Goal: Task Accomplishment & Management: Manage account settings

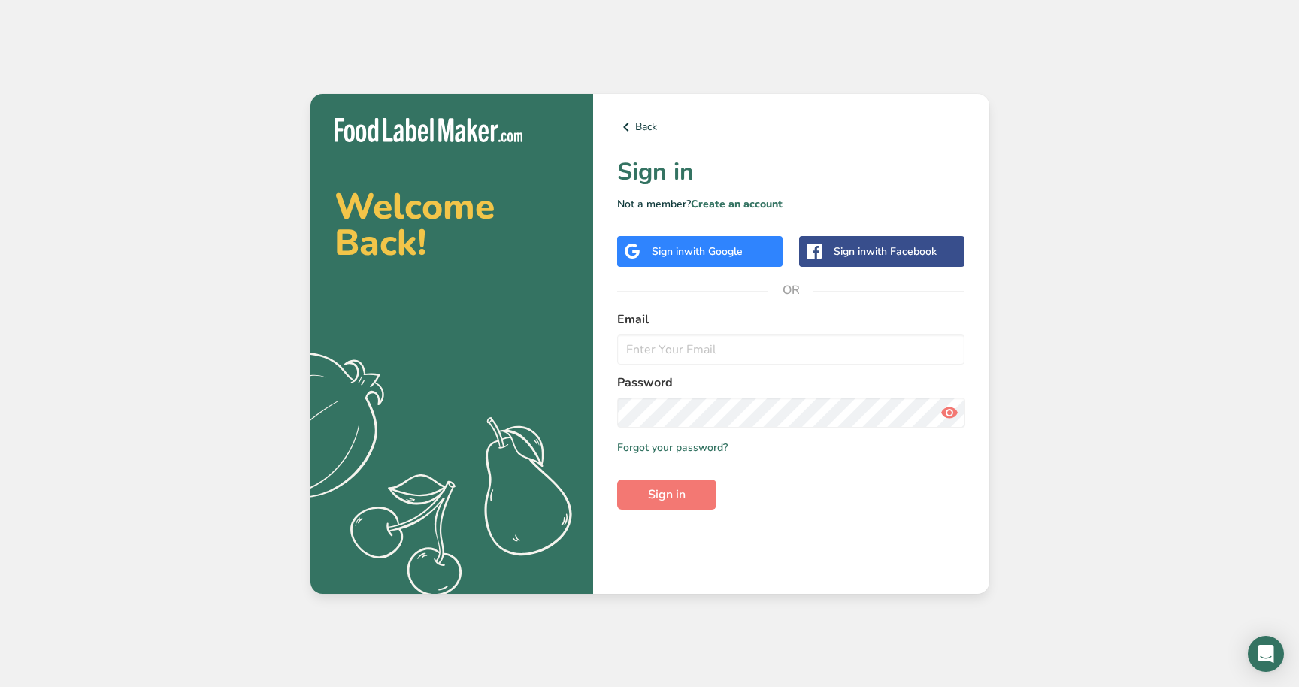
click at [743, 244] on span "with Google" at bounding box center [713, 251] width 59 height 14
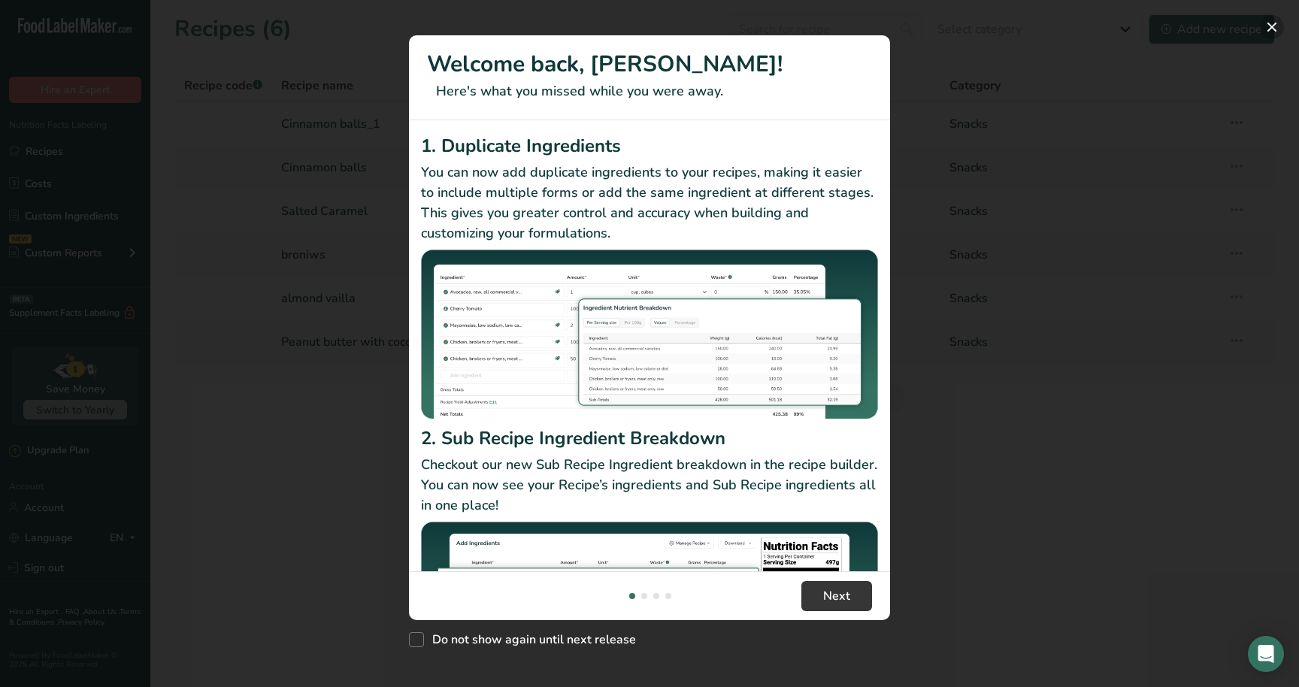
click at [1276, 20] on button "New Features" at bounding box center [1272, 27] width 24 height 24
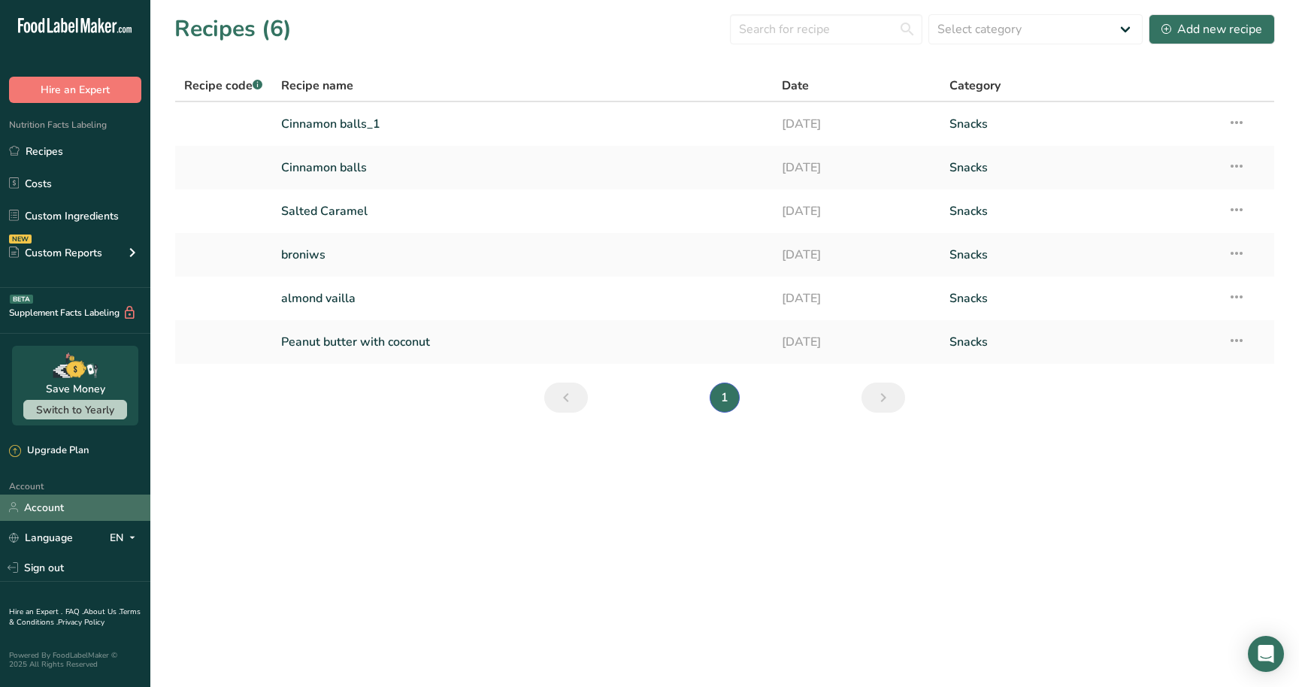
click at [74, 514] on link "Account" at bounding box center [75, 508] width 150 height 26
